Goal: Transaction & Acquisition: Book appointment/travel/reservation

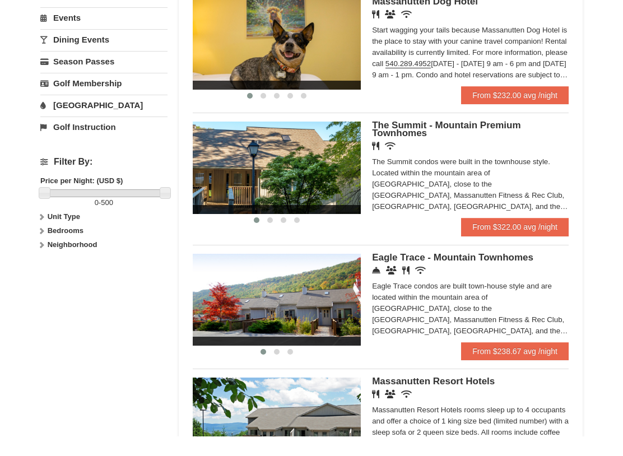
scroll to position [368, 0]
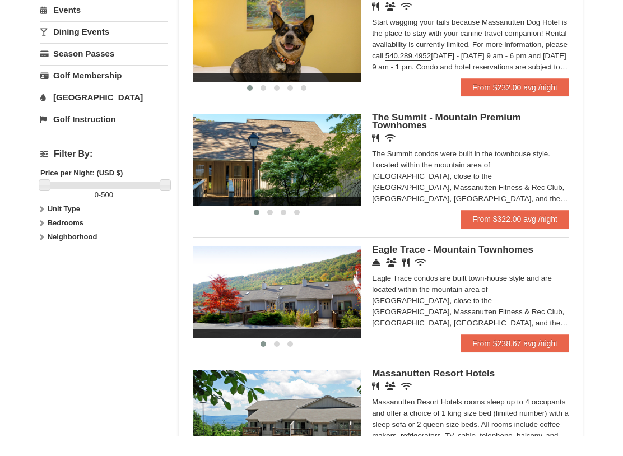
click at [334, 163] on img at bounding box center [277, 179] width 168 height 92
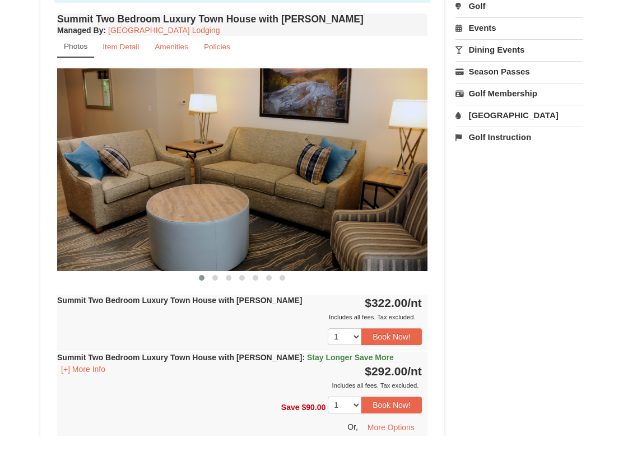
scroll to position [372, 0]
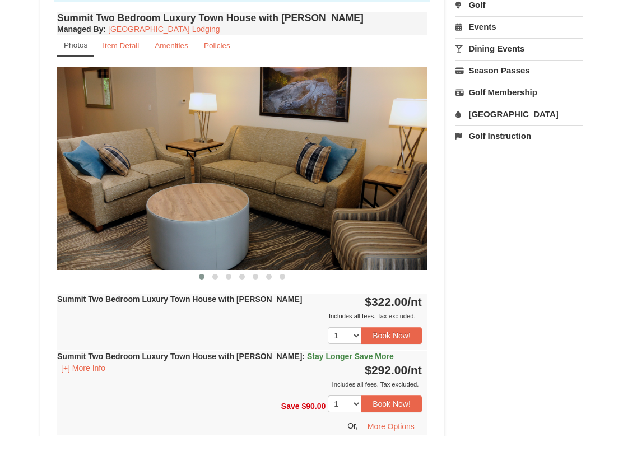
click at [384, 415] on button "Book Now!" at bounding box center [392, 423] width 61 height 17
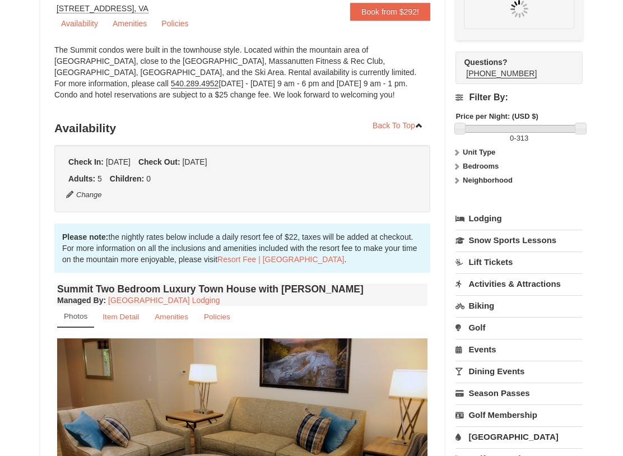
scroll to position [109, 0]
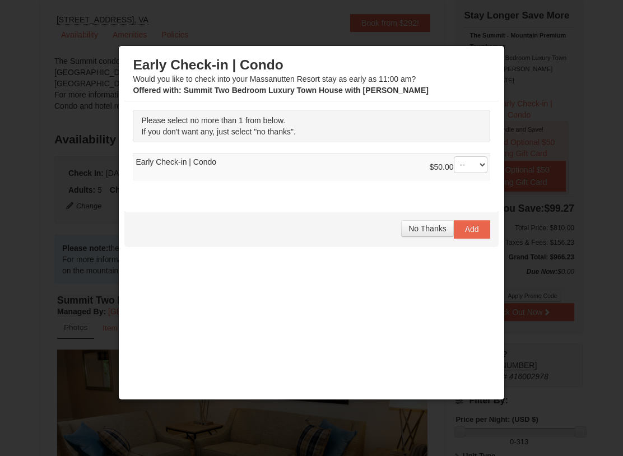
click at [427, 225] on span "No Thanks" at bounding box center [428, 228] width 38 height 9
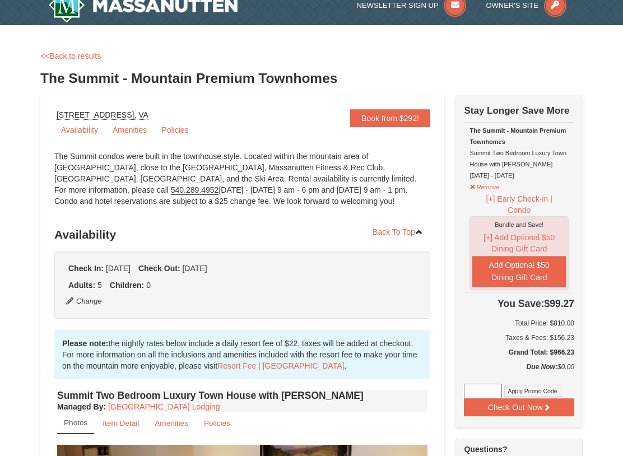
scroll to position [0, 0]
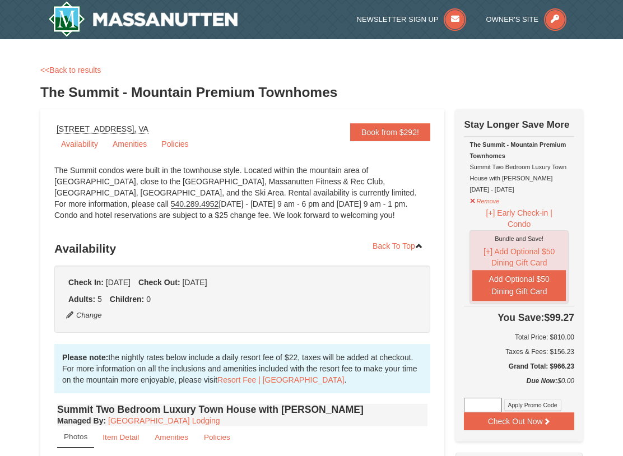
click at [404, 249] on link "Back To Top" at bounding box center [397, 246] width 65 height 17
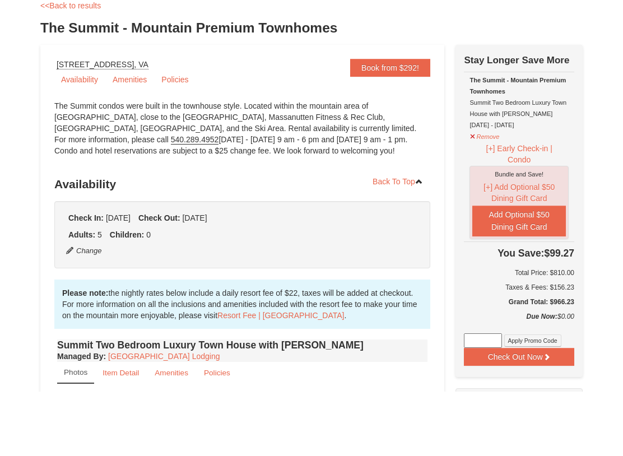
click at [542, 413] on button "Check Out Now" at bounding box center [519, 422] width 110 height 18
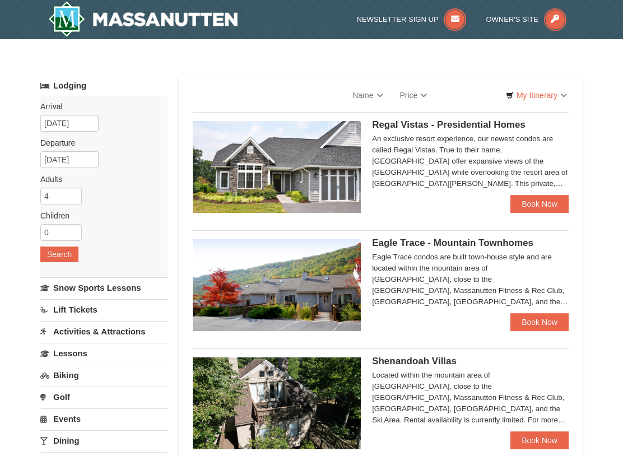
select select "9"
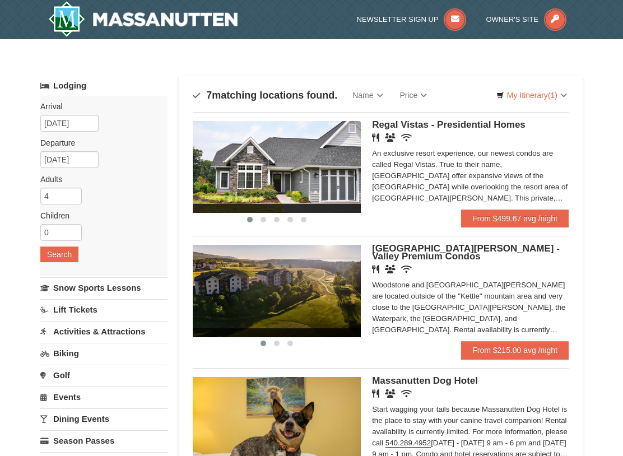
click at [55, 259] on button "Search" at bounding box center [59, 255] width 38 height 16
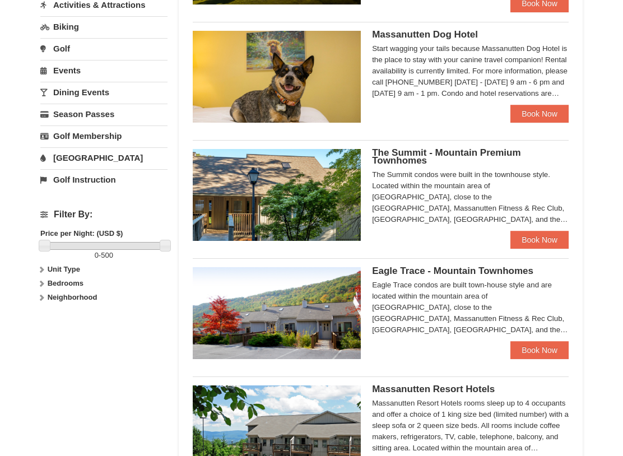
scroll to position [326, 0]
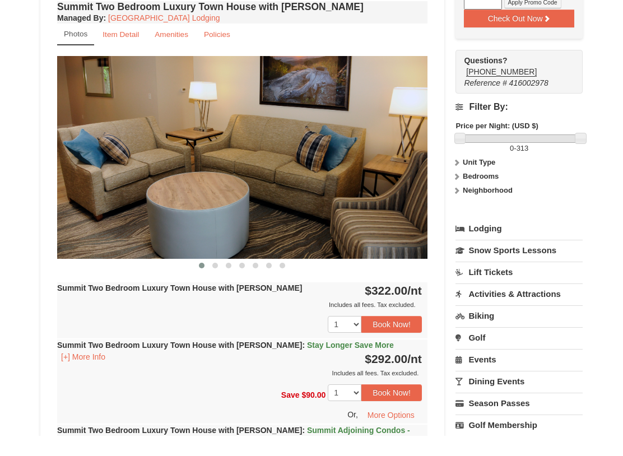
scroll to position [384, 0]
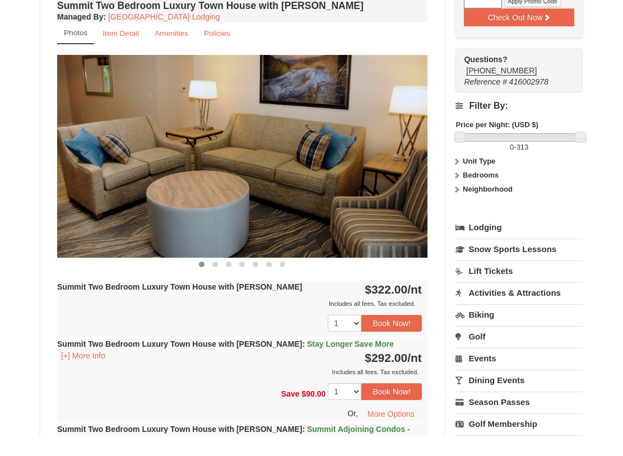
click at [396, 403] on button "Book Now!" at bounding box center [392, 411] width 61 height 17
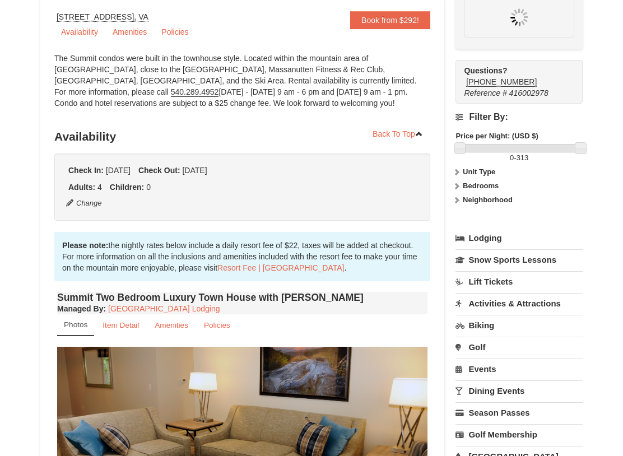
scroll to position [109, 0]
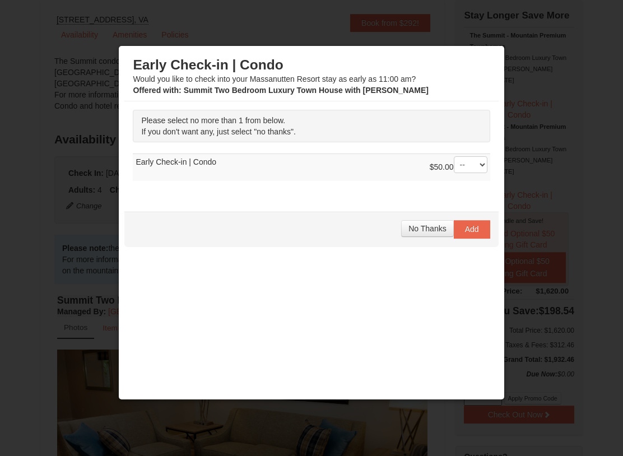
click at [425, 236] on button "No Thanks" at bounding box center [427, 228] width 52 height 17
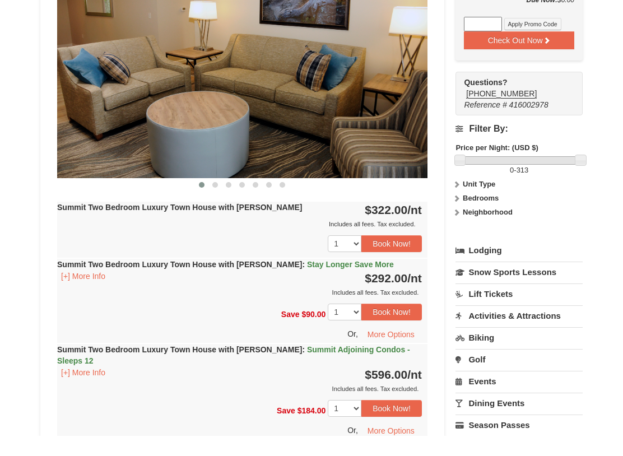
scroll to position [464, 0]
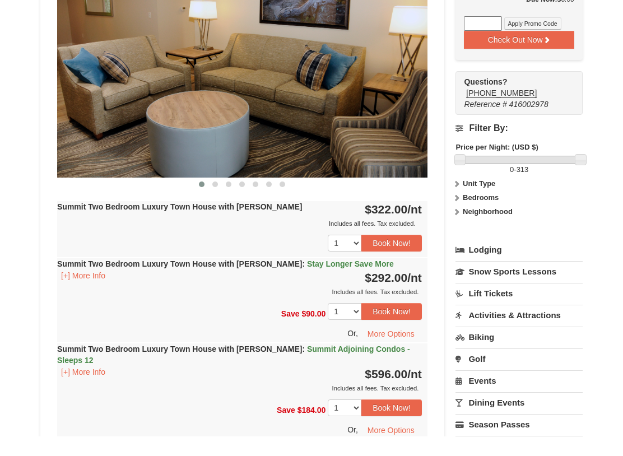
click at [388, 323] on button "Book Now!" at bounding box center [392, 331] width 61 height 17
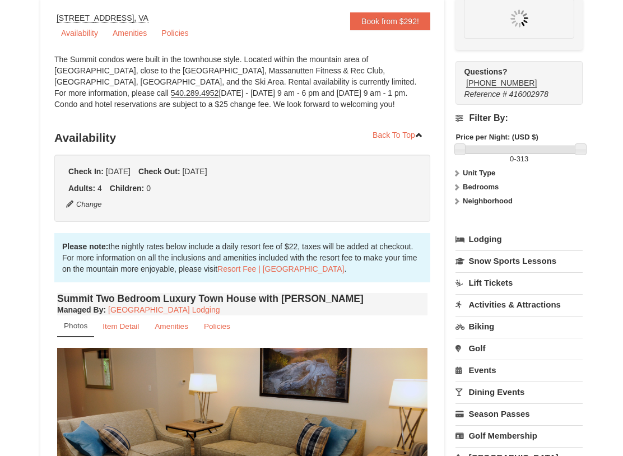
scroll to position [109, 0]
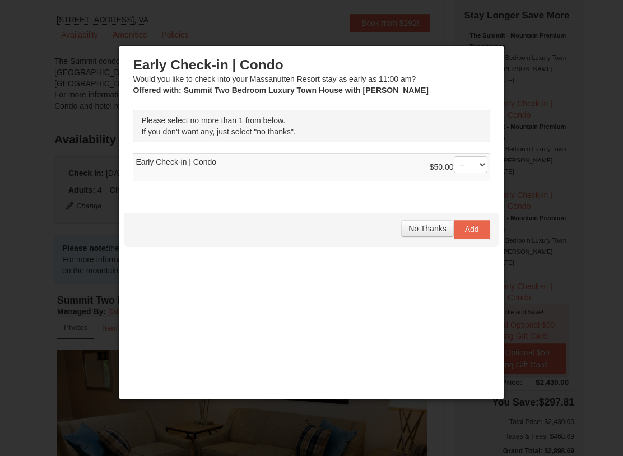
click at [420, 231] on span "No Thanks" at bounding box center [428, 228] width 38 height 9
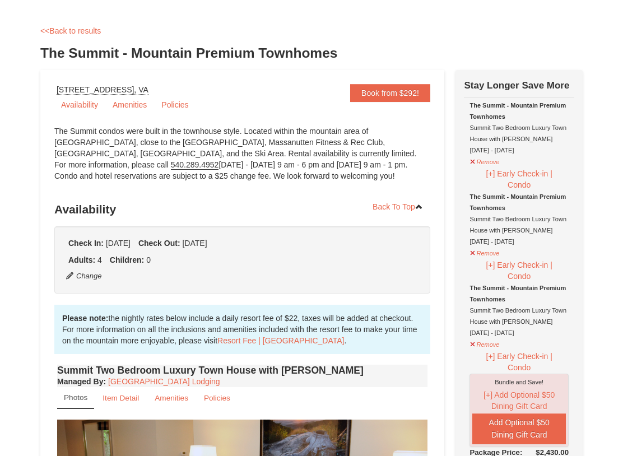
scroll to position [0, 0]
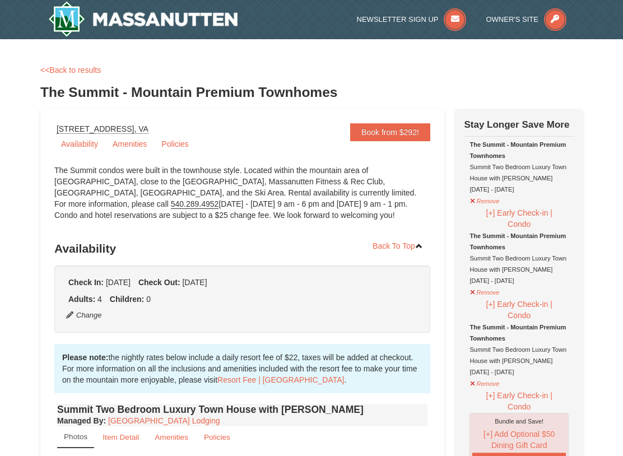
click at [396, 139] on link "Book from $292!" at bounding box center [390, 132] width 80 height 18
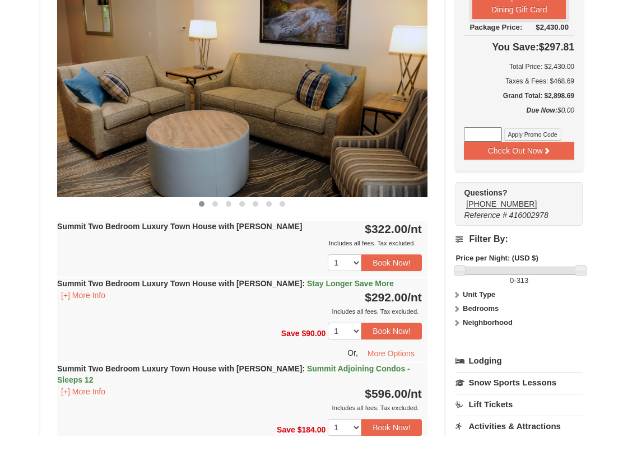
scroll to position [455, 0]
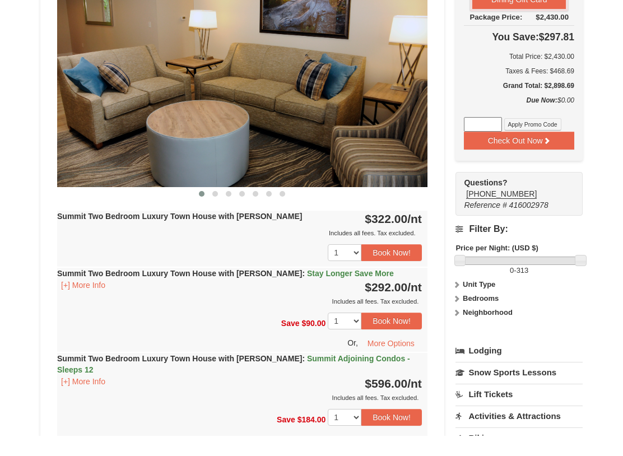
click at [80, 299] on button "[+] More Info" at bounding box center [83, 305] width 52 height 12
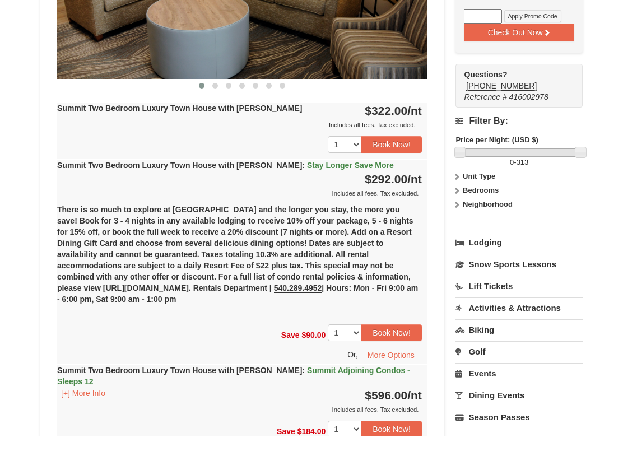
scroll to position [564, 0]
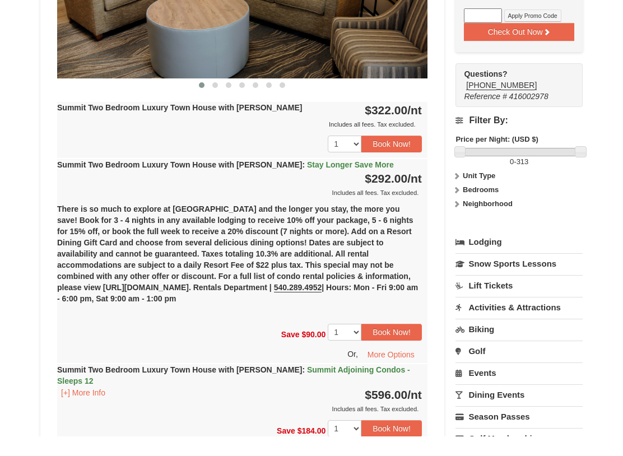
click at [391, 344] on button "Book Now!" at bounding box center [392, 352] width 61 height 17
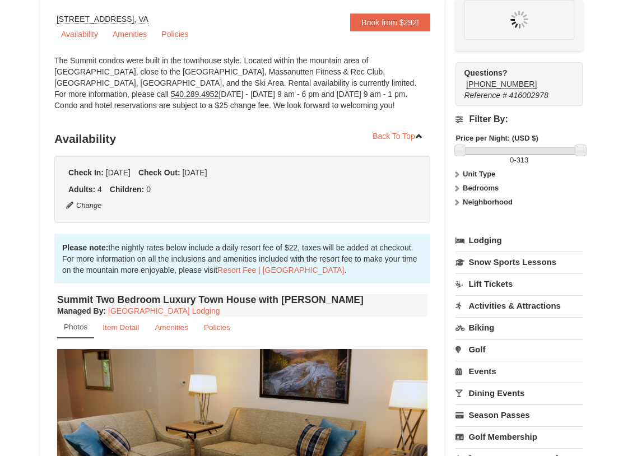
scroll to position [109, 0]
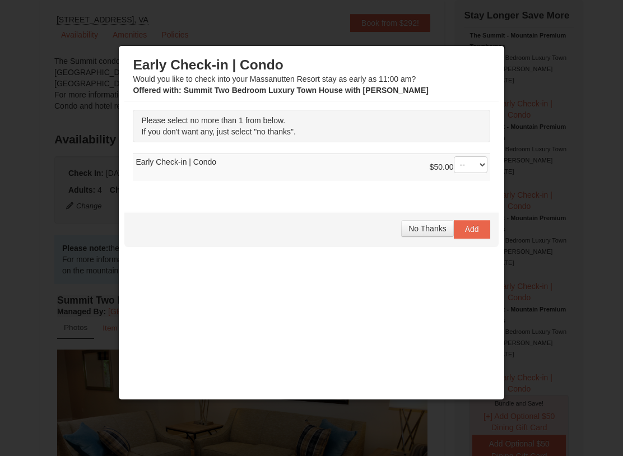
click at [438, 232] on span "No Thanks" at bounding box center [428, 228] width 38 height 9
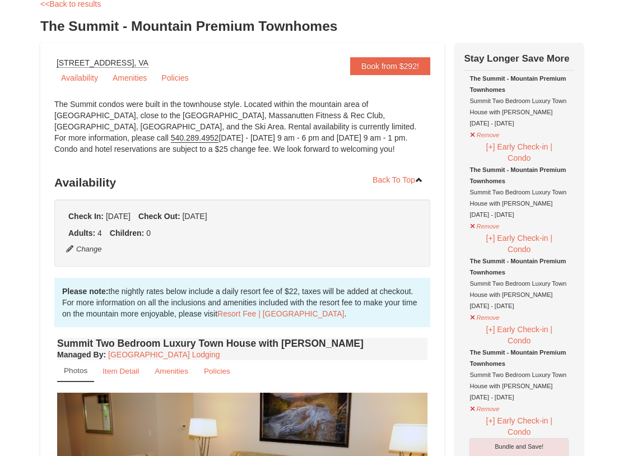
scroll to position [53, 0]
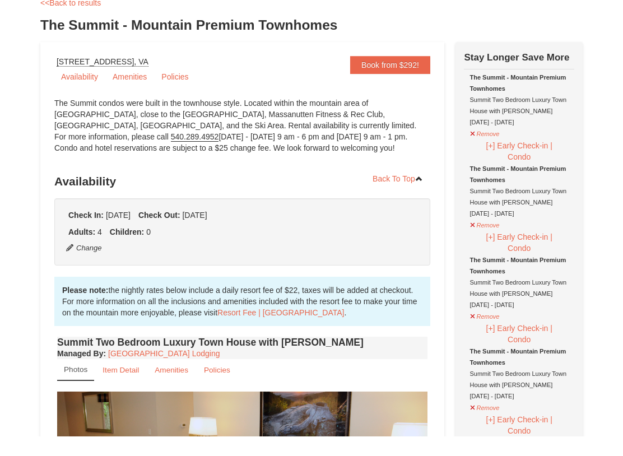
scroll to position [45, 0]
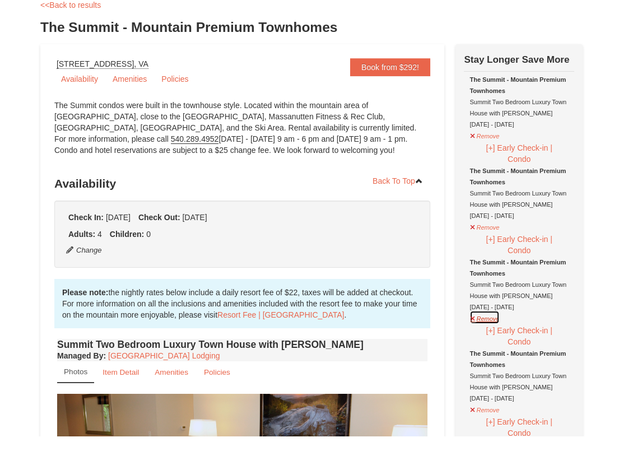
click at [473, 330] on button "Remove" at bounding box center [485, 337] width 30 height 14
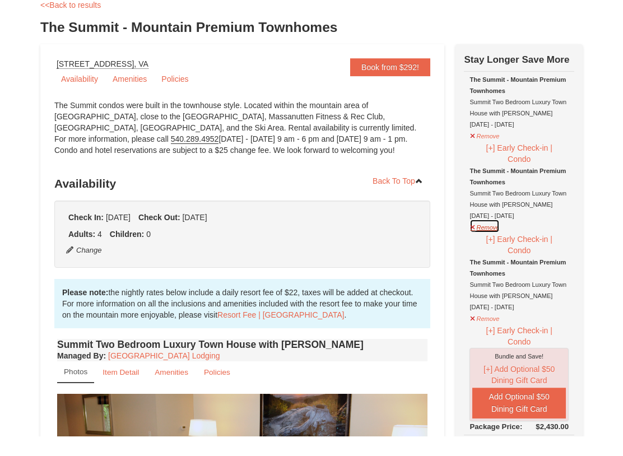
click at [473, 239] on button "Remove" at bounding box center [485, 246] width 30 height 14
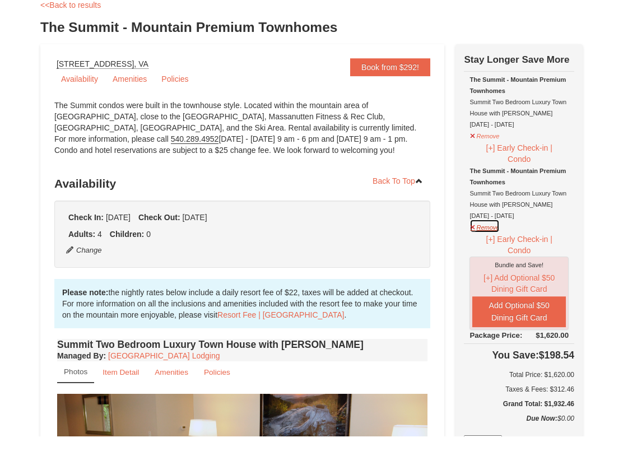
click at [479, 239] on button "Remove" at bounding box center [485, 246] width 30 height 14
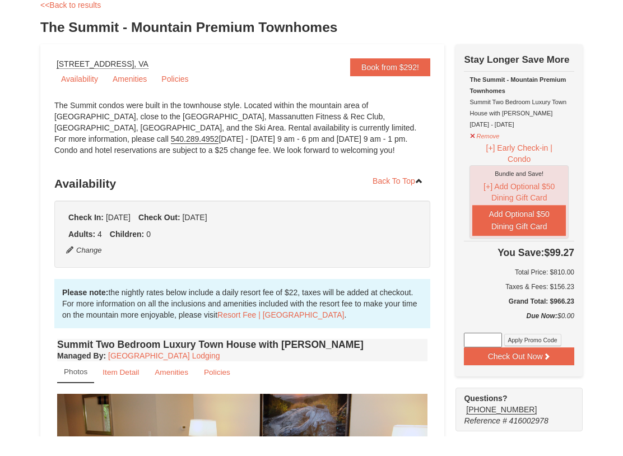
scroll to position [0, 0]
